Goal: Use online tool/utility: Utilize a website feature to perform a specific function

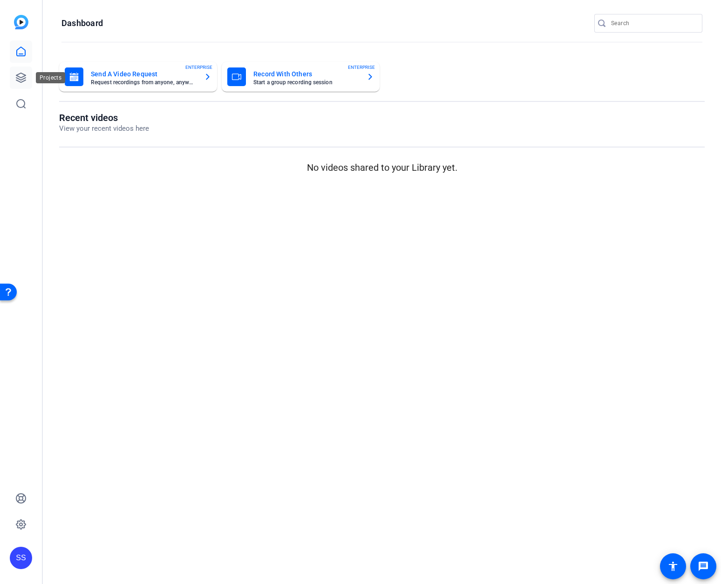
click at [25, 75] on icon at bounding box center [20, 77] width 9 height 9
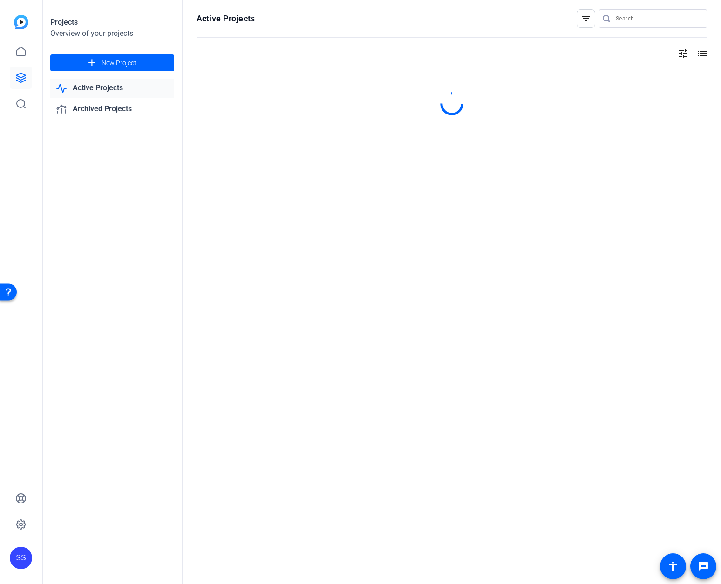
click at [93, 89] on link "Active Projects" at bounding box center [112, 88] width 124 height 19
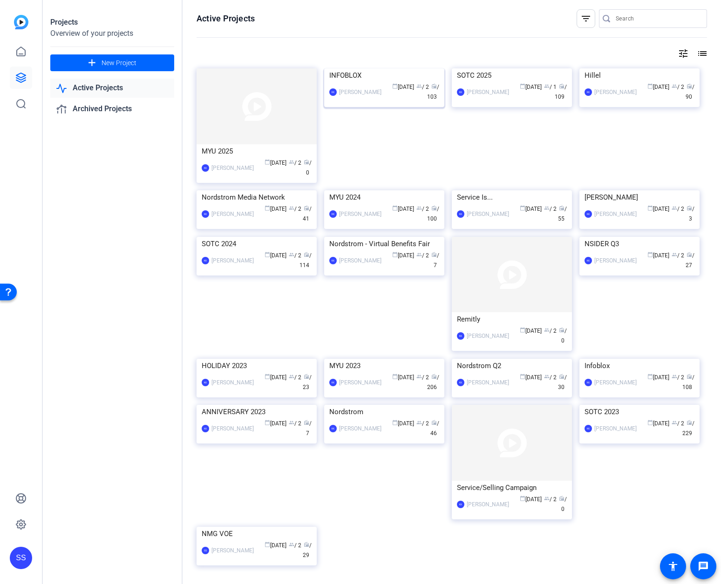
click at [378, 68] on img at bounding box center [384, 68] width 120 height 0
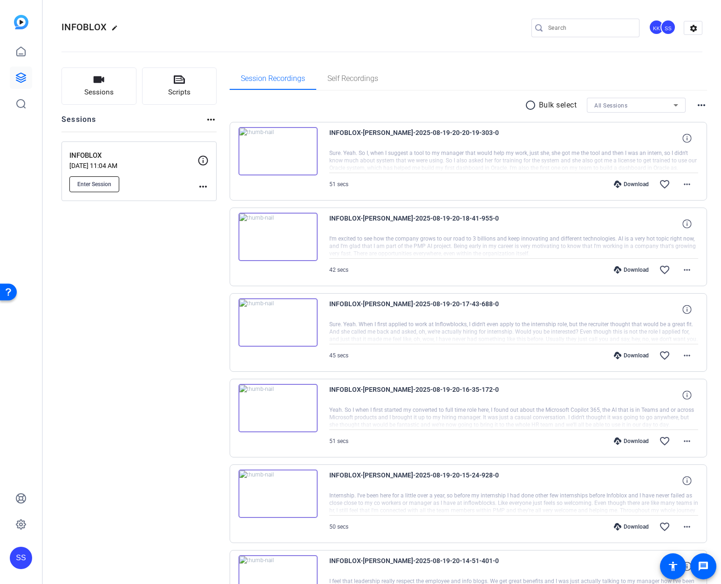
click at [97, 184] on span "Enter Session" at bounding box center [94, 184] width 34 height 7
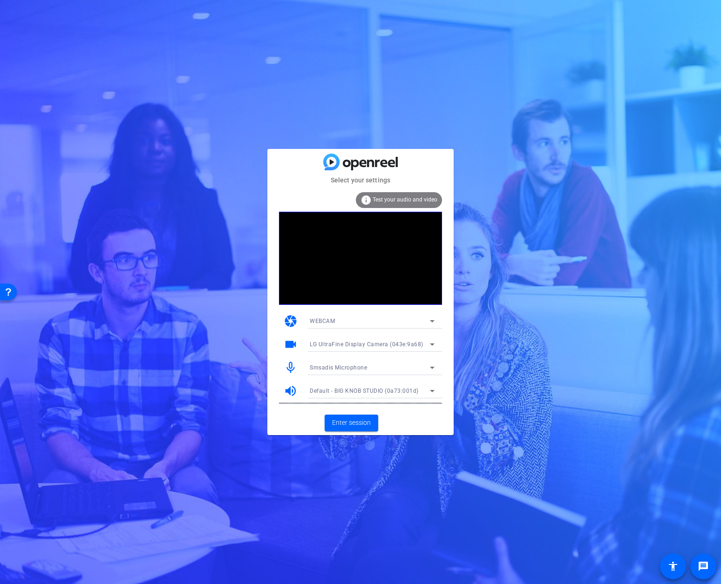
click at [397, 371] on div "Smsadis Microphone" at bounding box center [370, 368] width 120 height 12
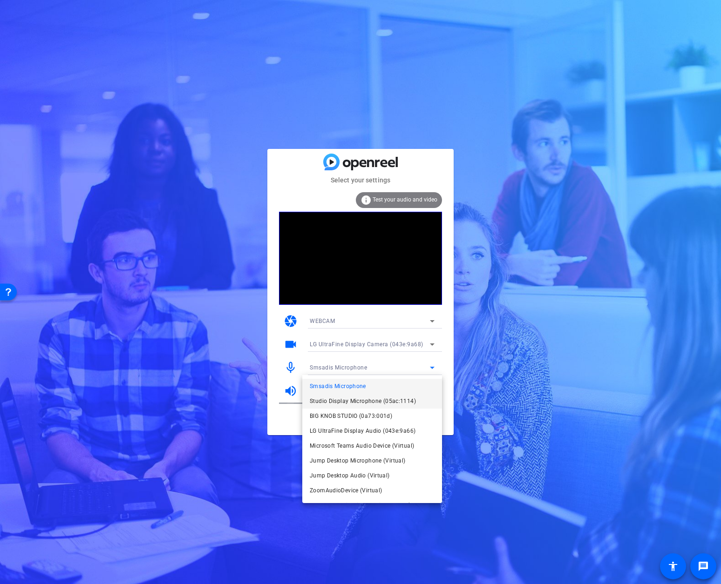
click at [383, 398] on span "Studio Display Microphone (05ac:1114)" at bounding box center [363, 401] width 106 height 11
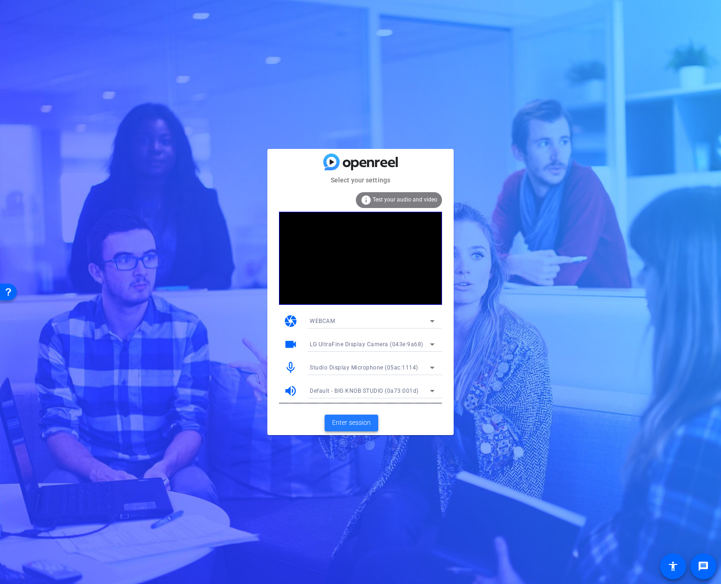
click at [360, 424] on span "Enter session" at bounding box center [351, 423] width 39 height 10
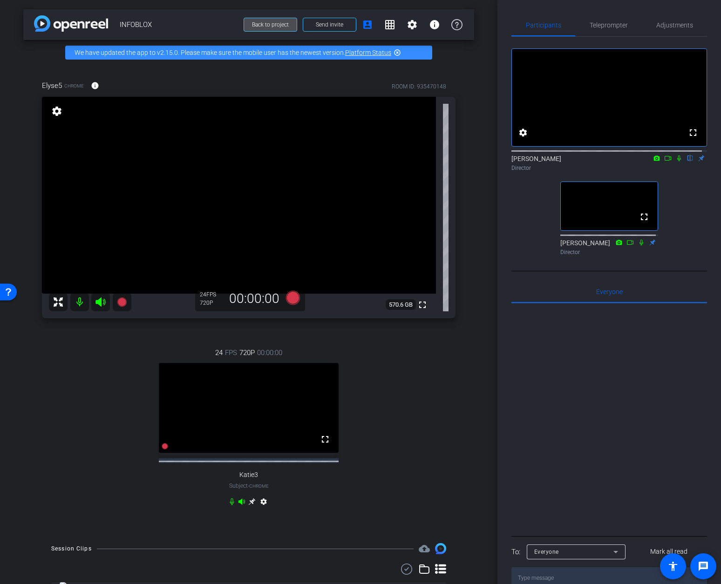
click at [252, 22] on span "Back to project" at bounding box center [270, 24] width 37 height 7
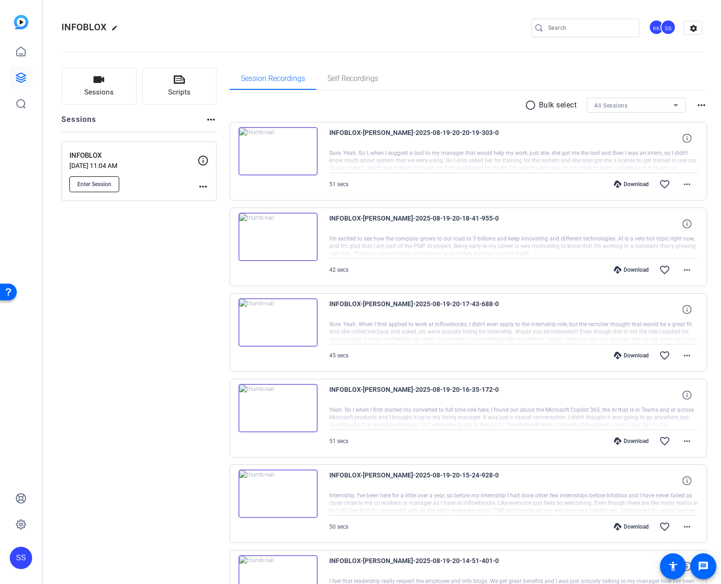
click at [98, 182] on span "Enter Session" at bounding box center [94, 184] width 34 height 7
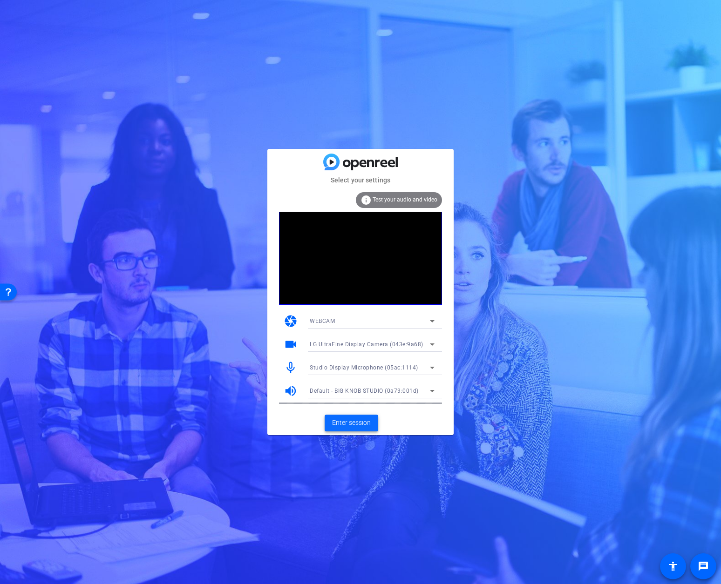
click at [358, 419] on span "Enter session" at bounding box center [351, 423] width 39 height 10
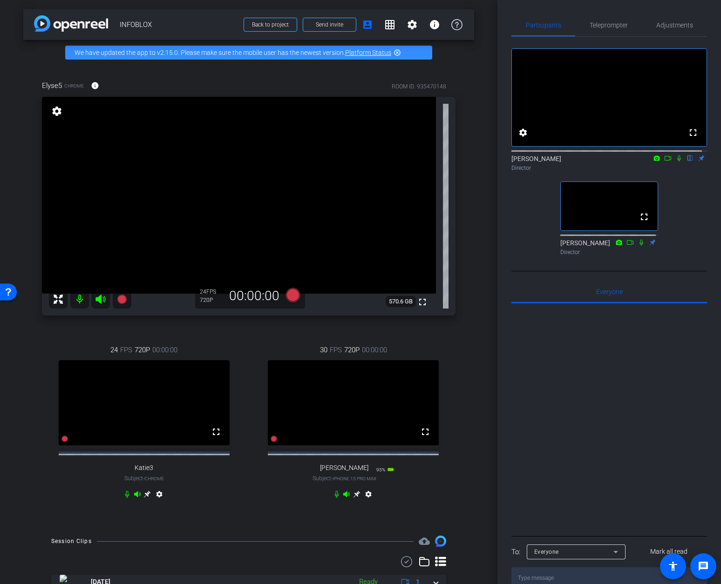
click at [151, 498] on icon at bounding box center [147, 494] width 7 height 7
